Goal: Task Accomplishment & Management: Manage account settings

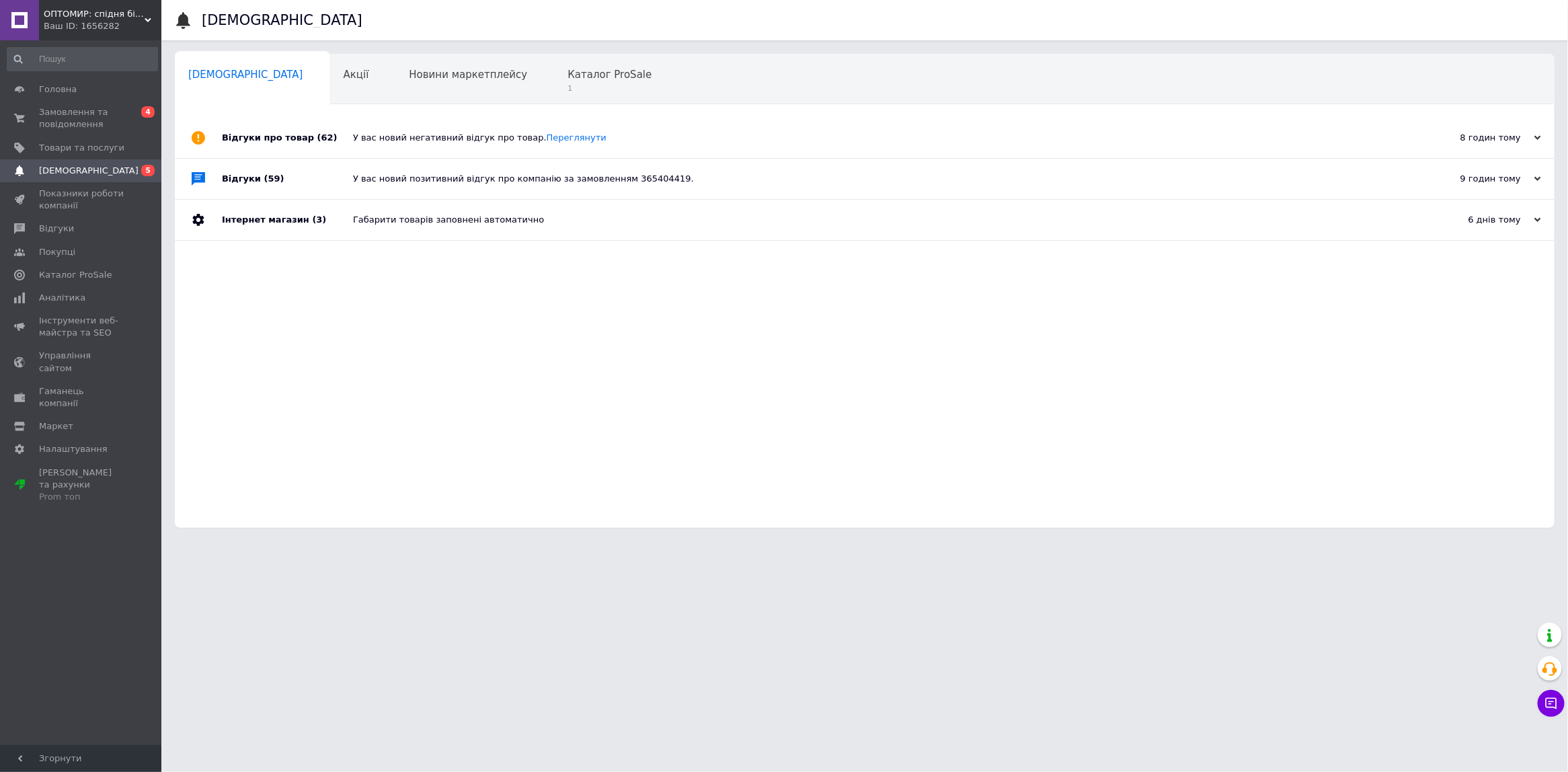
click at [442, 466] on div "Відгуки про товар (62) У вас новий негативний відгук про товар. Переглянути 8 г…" at bounding box center [864, 322] width 1380 height 410
click at [67, 254] on span "Покупці" at bounding box center [57, 252] width 37 height 12
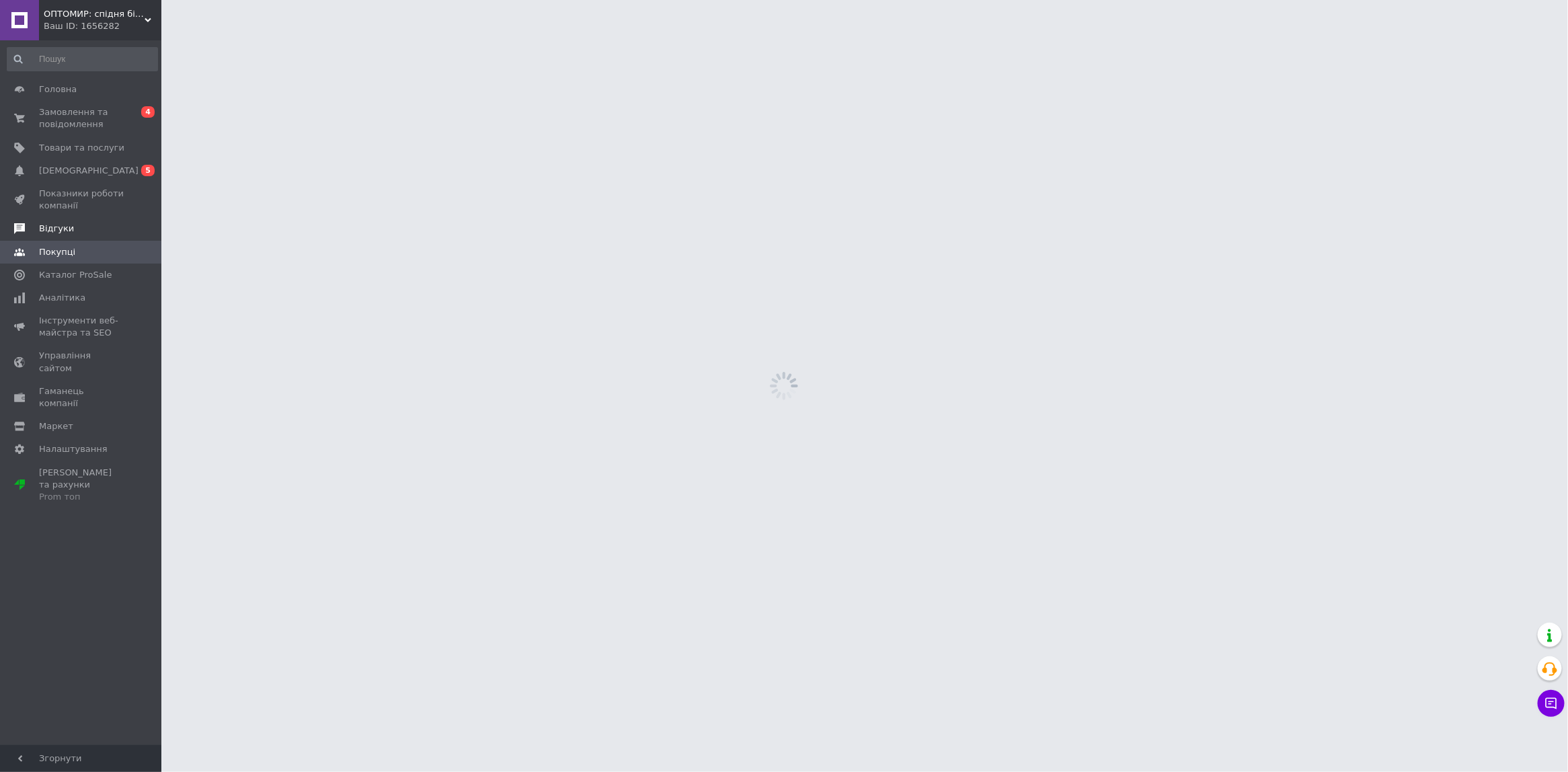
click at [64, 221] on link "Відгуки" at bounding box center [82, 228] width 164 height 23
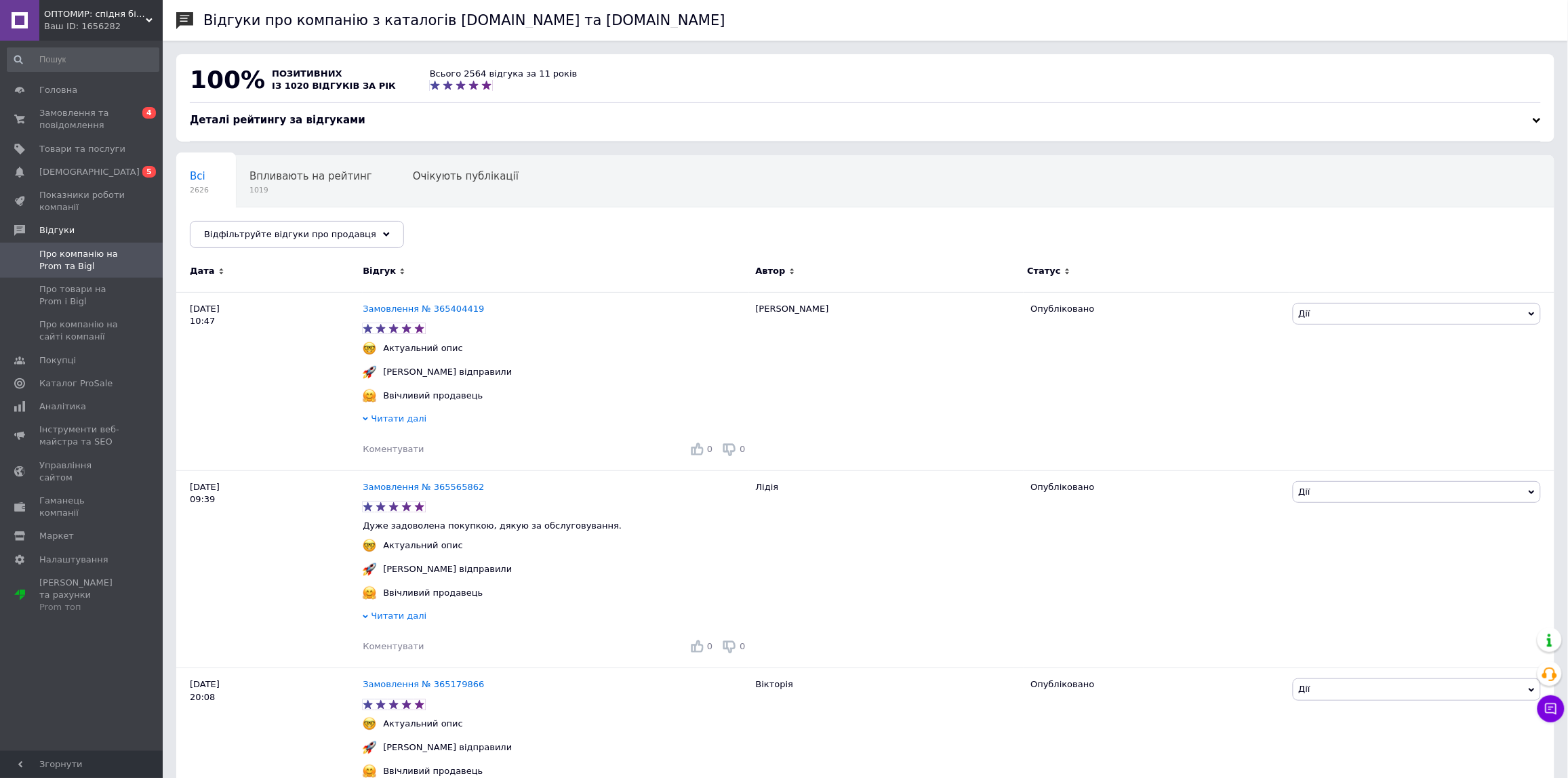
click at [113, 289] on span "Про товари на Prom і Bigl" at bounding box center [82, 295] width 86 height 24
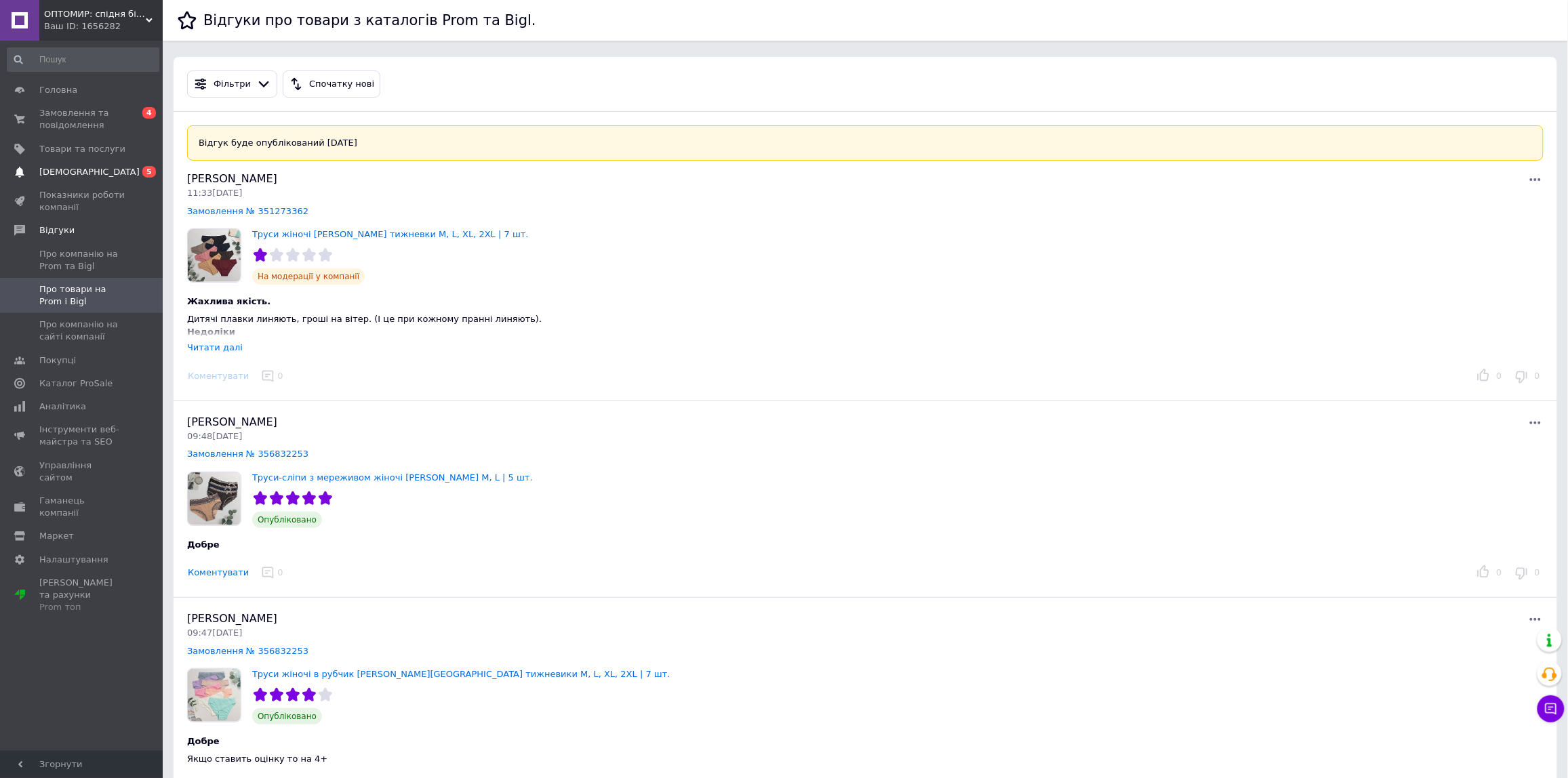
click at [106, 179] on link "Сповіщення 0 5" at bounding box center [82, 172] width 166 height 23
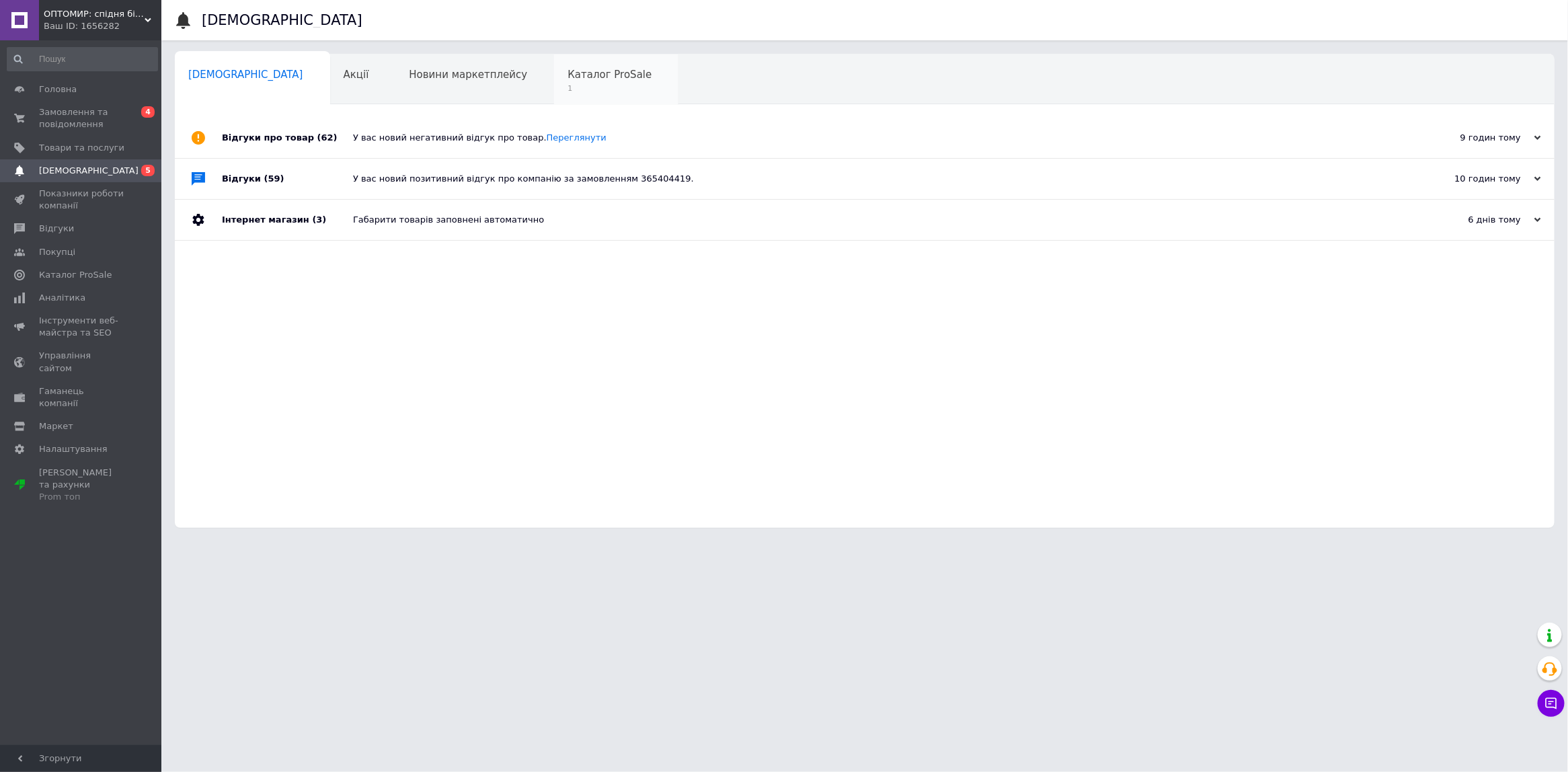
click at [568, 76] on span "Каталог ProSale" at bounding box center [609, 74] width 84 height 12
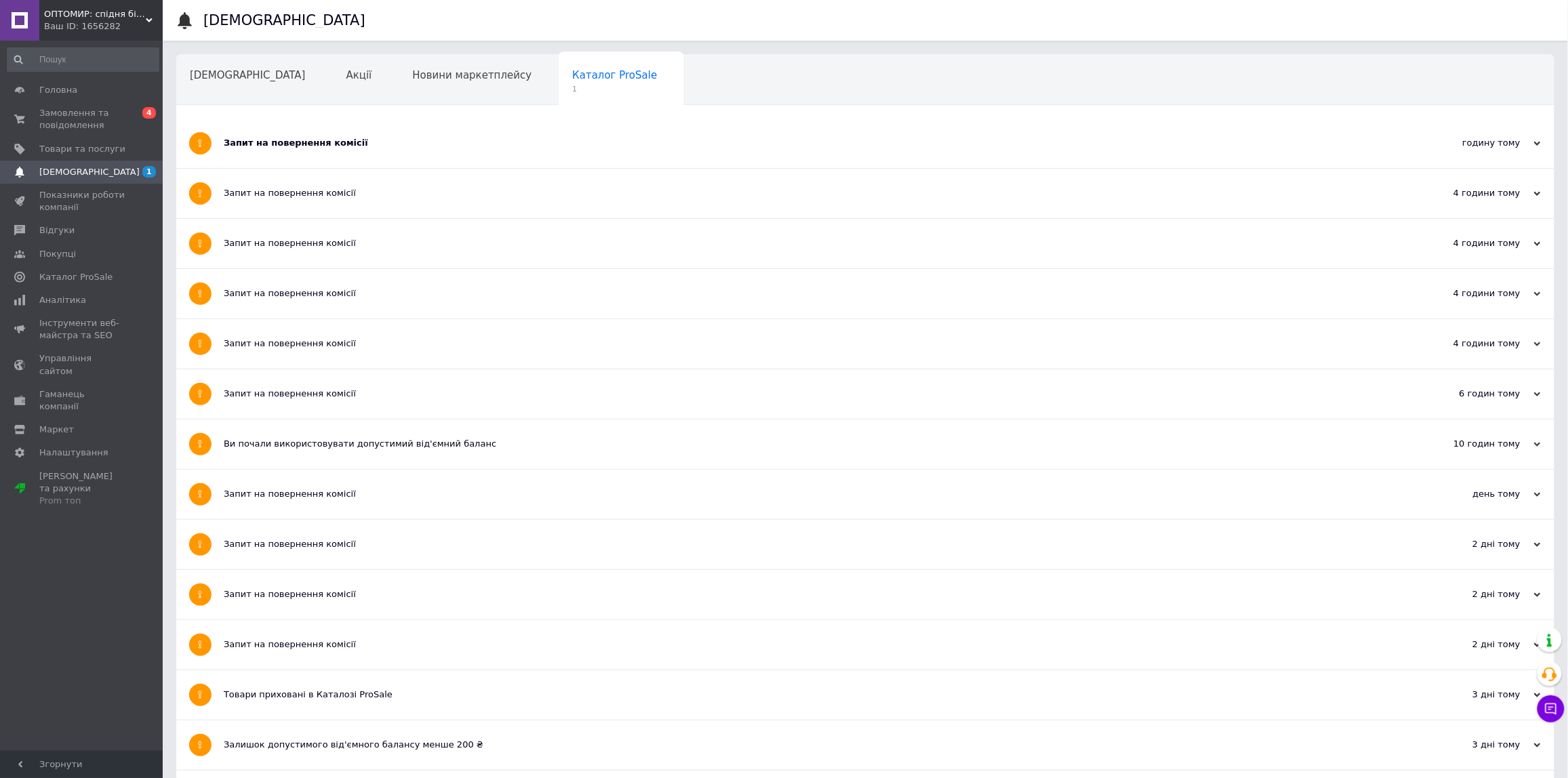
click at [537, 140] on div "Запит на повернення комісії" at bounding box center [815, 143] width 1182 height 12
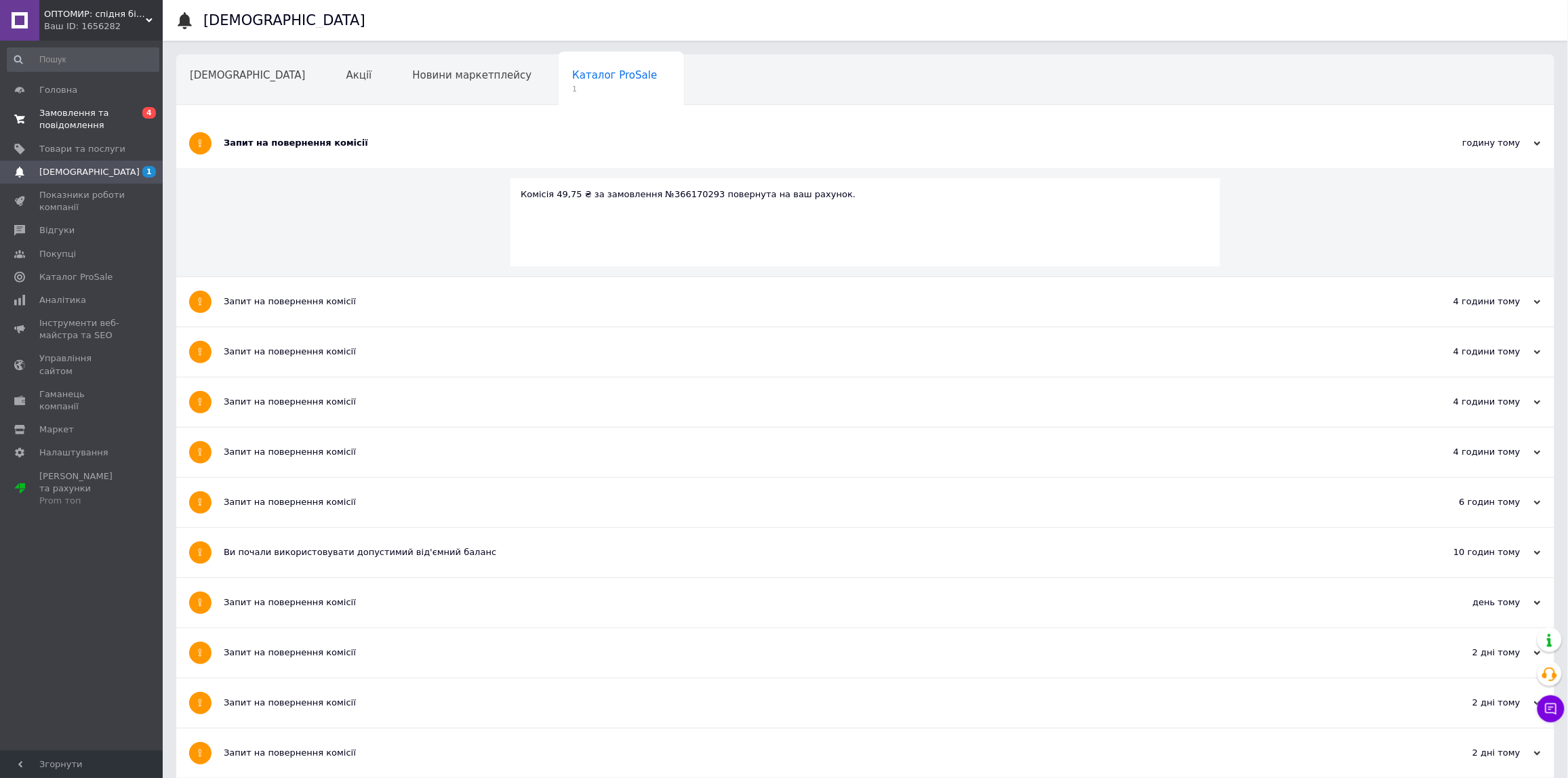
click at [94, 114] on span "Замовлення та повідомлення" at bounding box center [82, 119] width 86 height 24
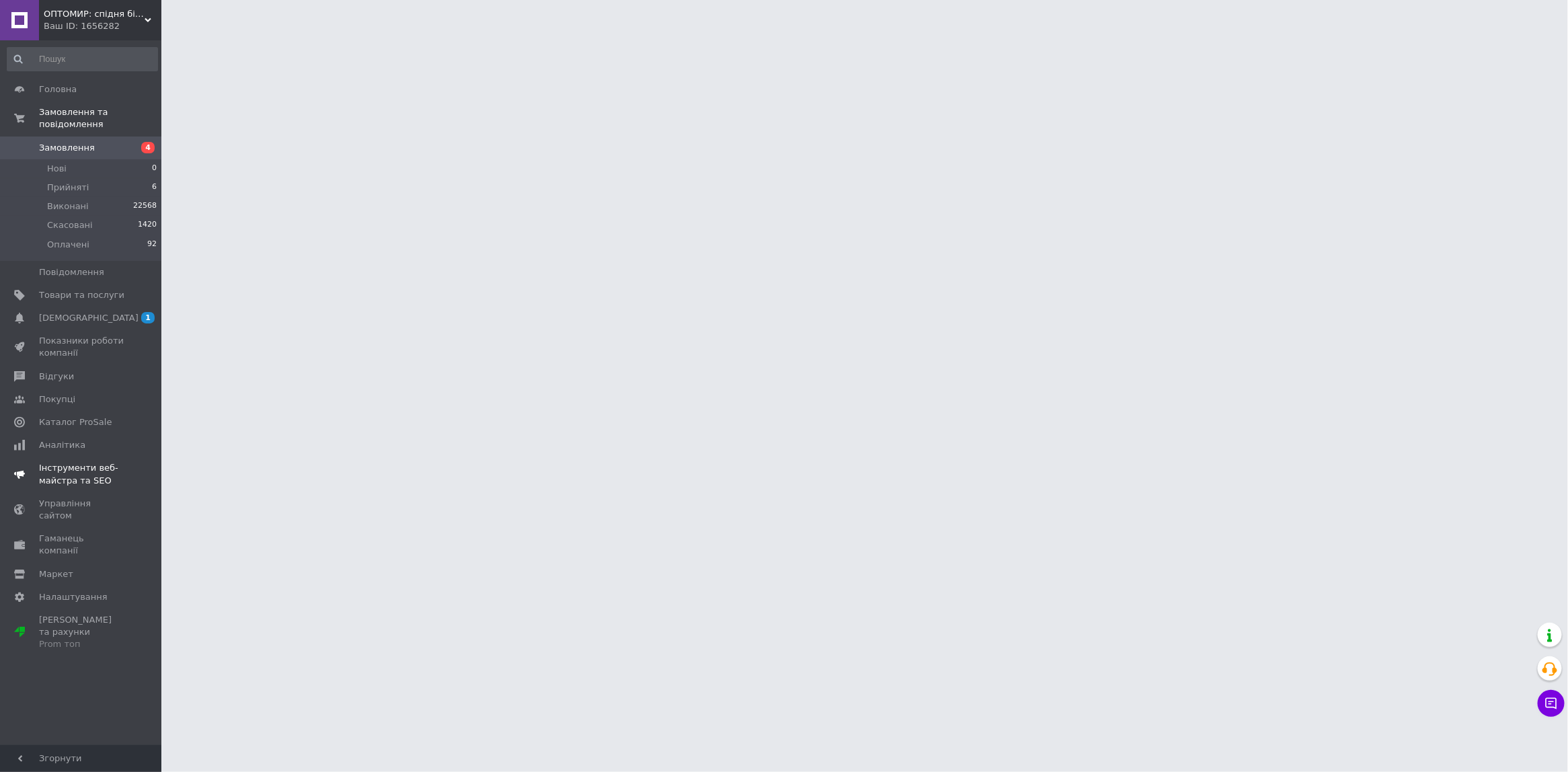
click at [96, 330] on link "Показники роботи компанії" at bounding box center [82, 347] width 164 height 35
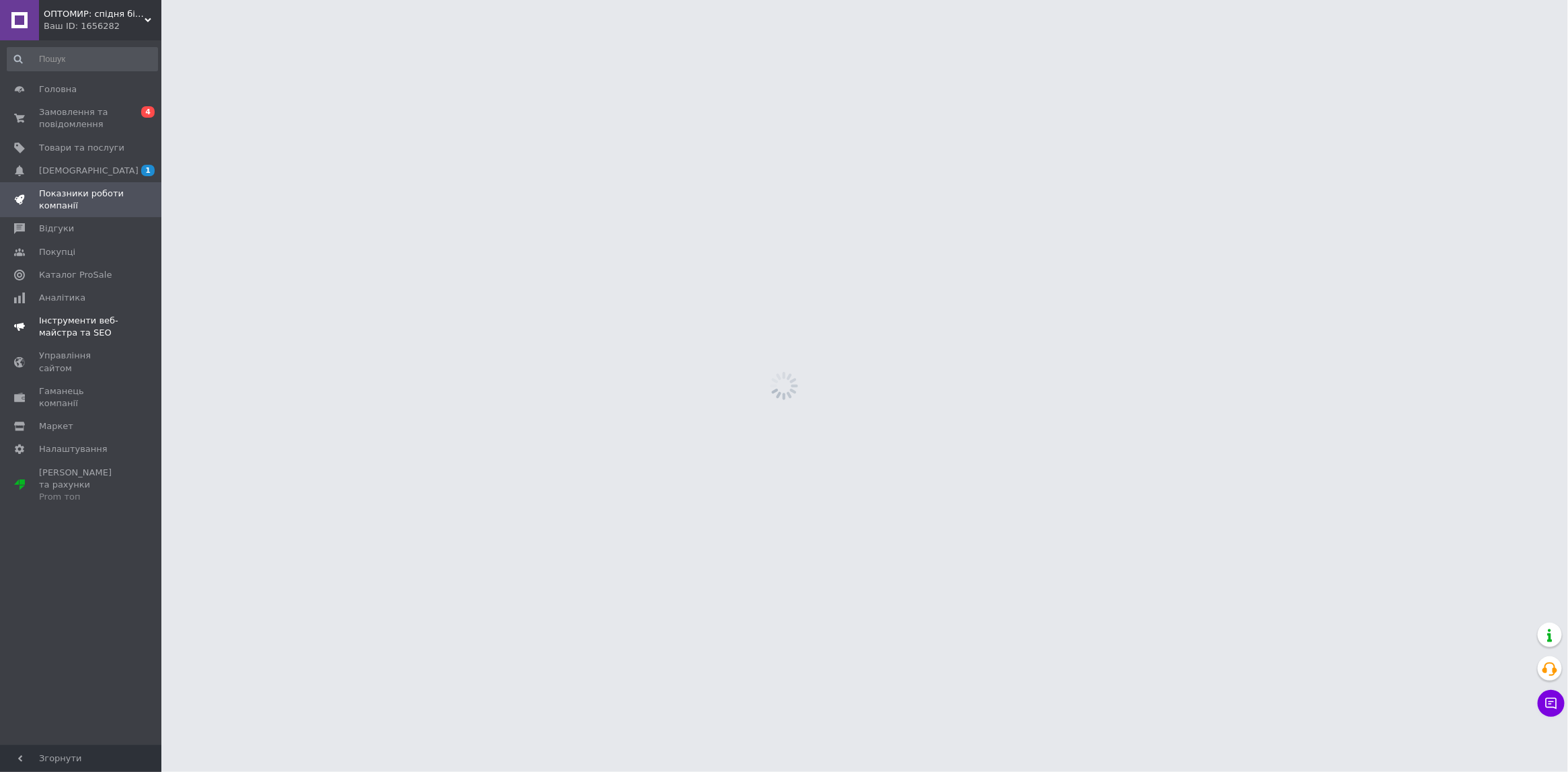
drag, startPoint x: 96, startPoint y: 317, endPoint x: 84, endPoint y: 309, distance: 14.4
click at [84, 309] on link "Інструменти веб-майстра та SEO" at bounding box center [82, 326] width 164 height 35
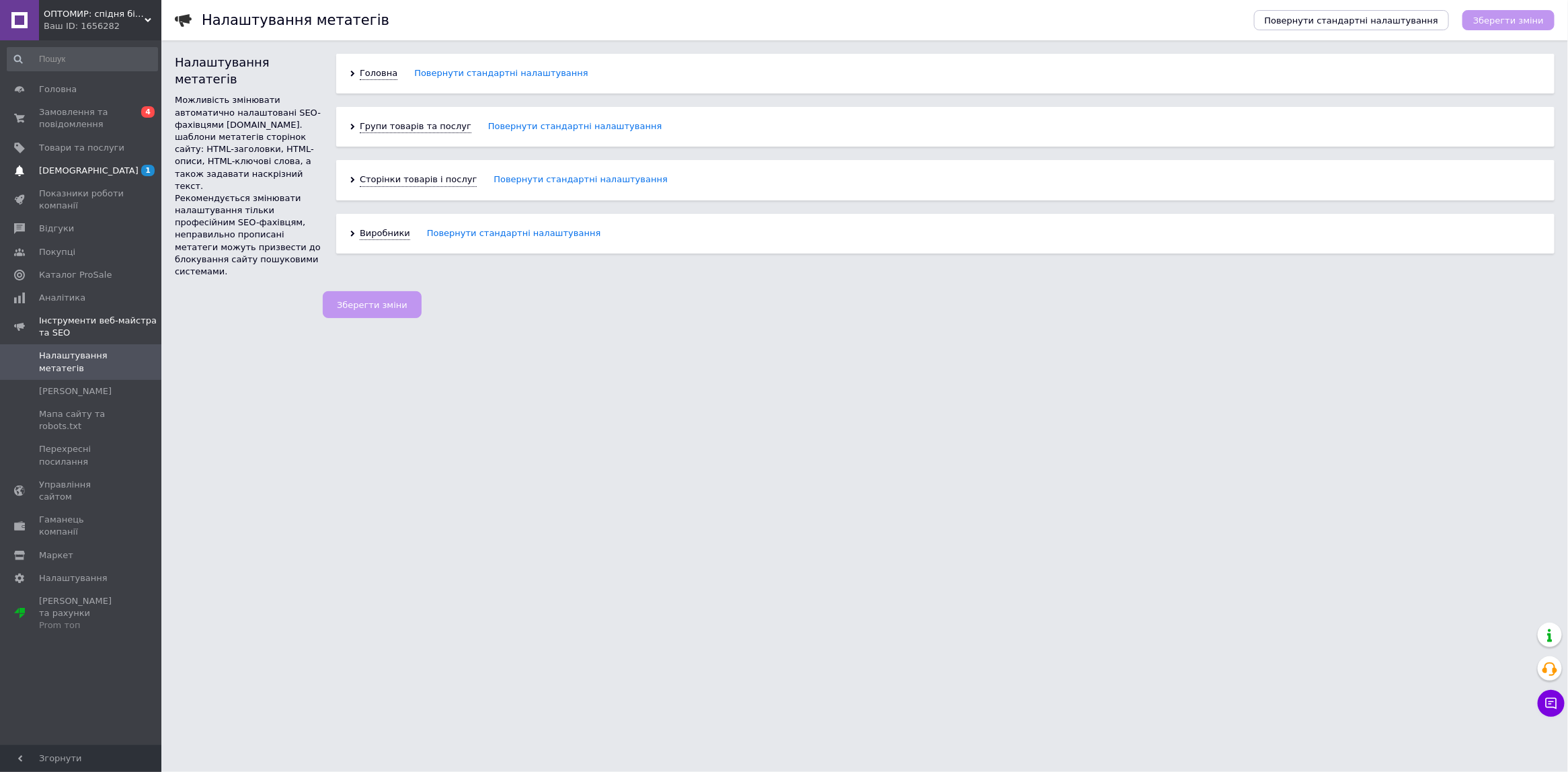
click at [88, 170] on span "[DEMOGRAPHIC_DATA]" at bounding box center [82, 170] width 85 height 12
